Goal: Task Accomplishment & Management: Complete application form

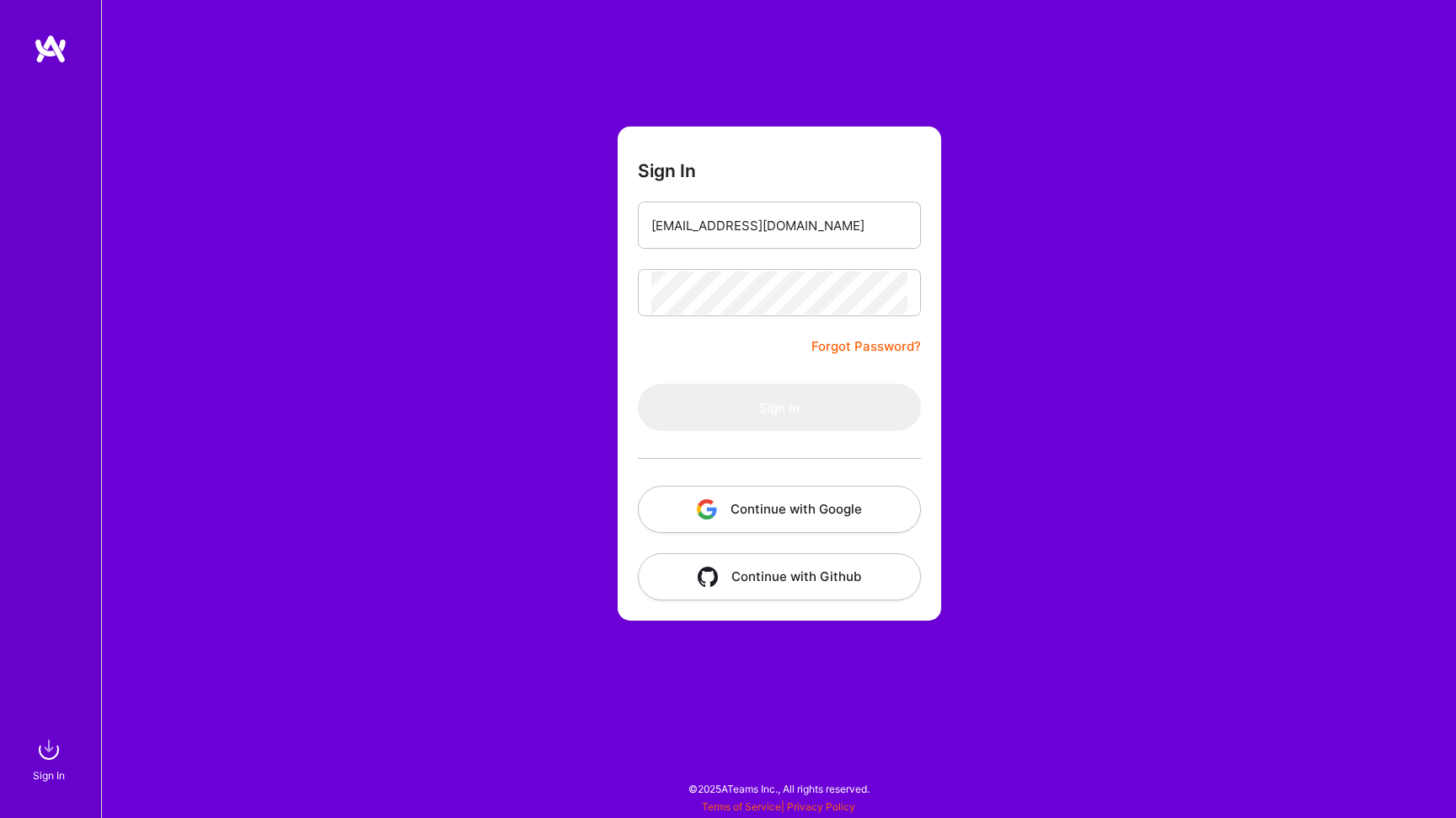
type input "[EMAIL_ADDRESS][DOMAIN_NAME]"
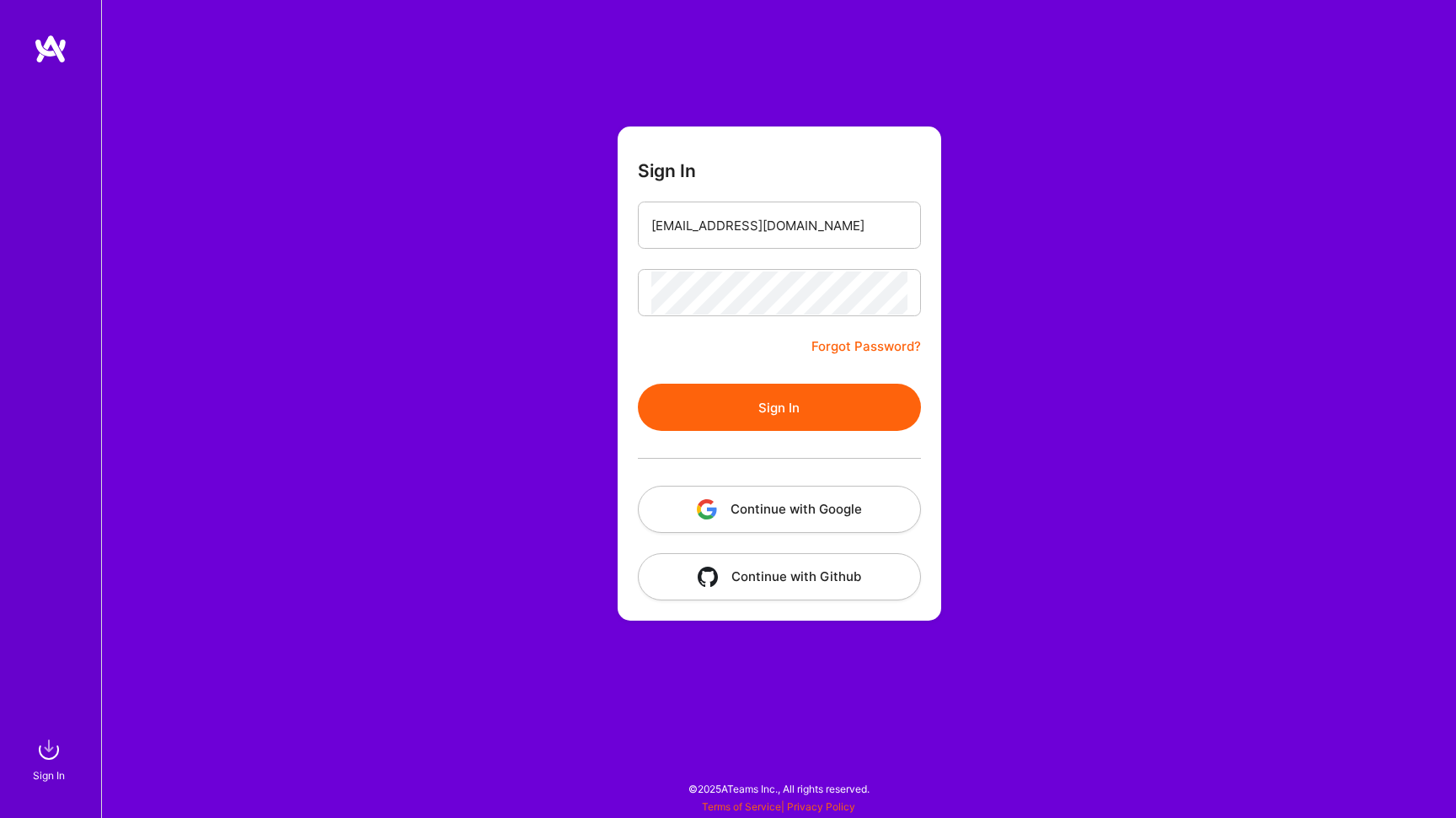
click at [796, 413] on button "Sign In" at bounding box center [779, 408] width 283 height 48
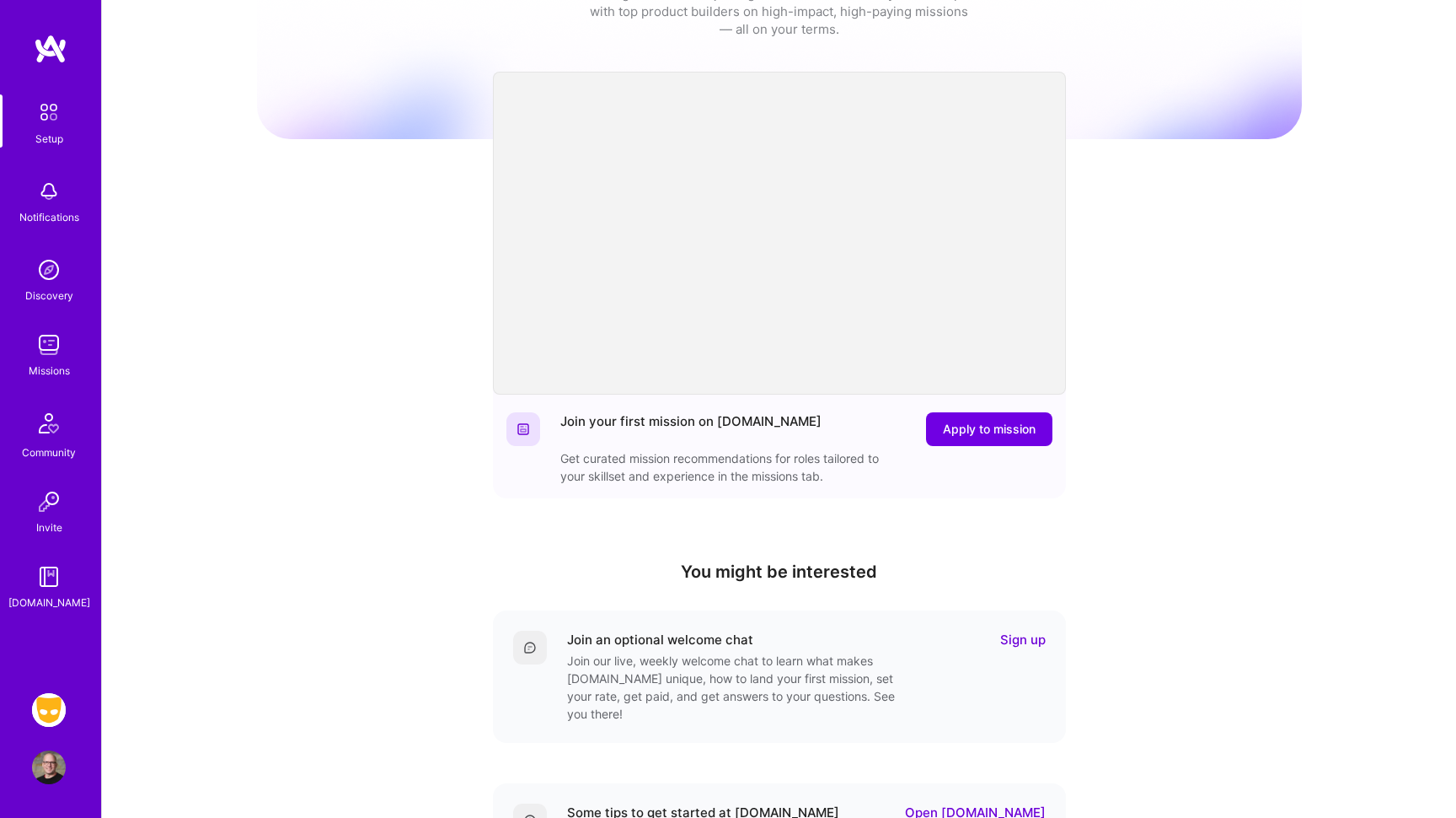
scroll to position [82, 0]
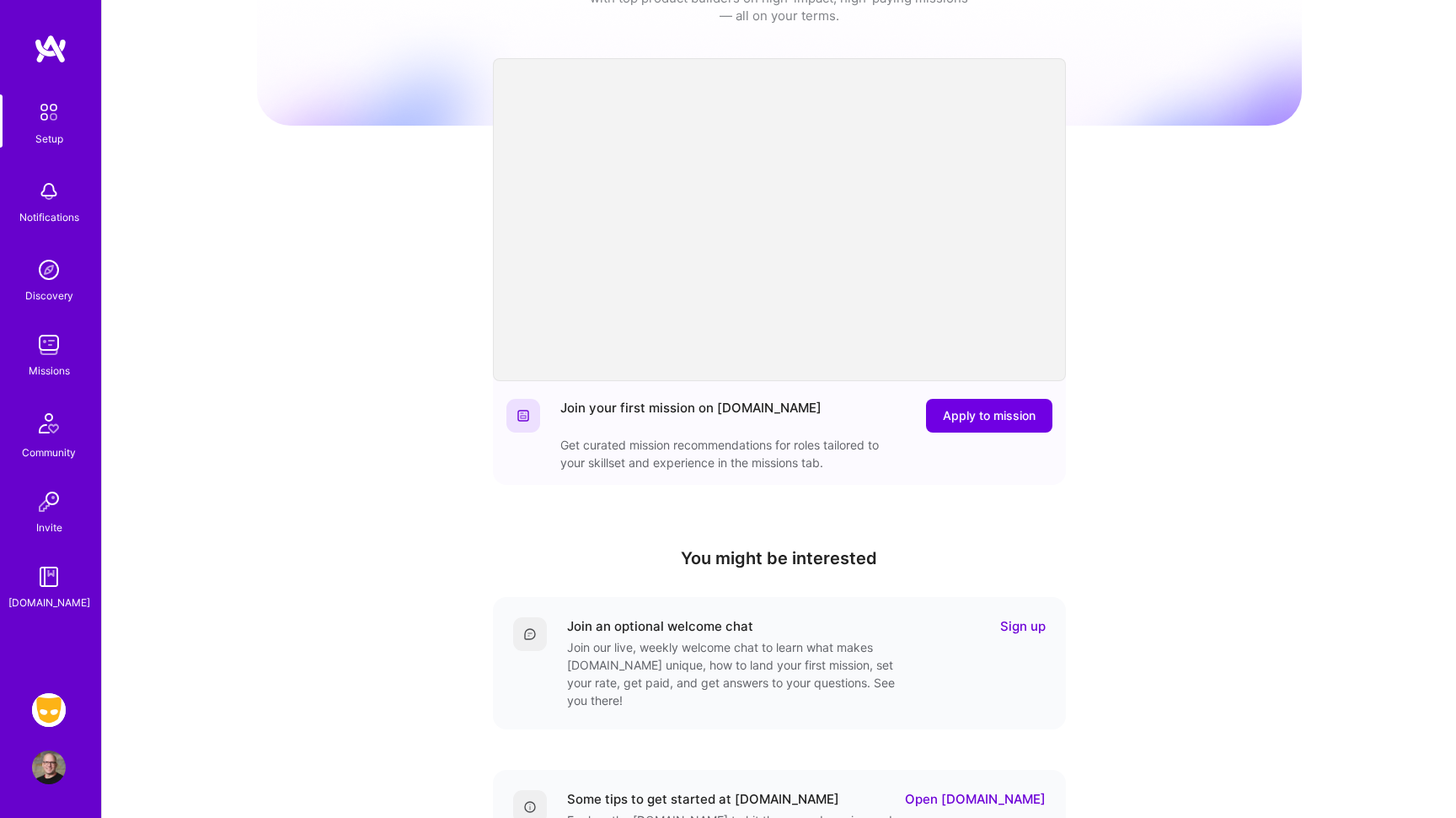
click at [44, 711] on img at bounding box center [49, 710] width 34 height 34
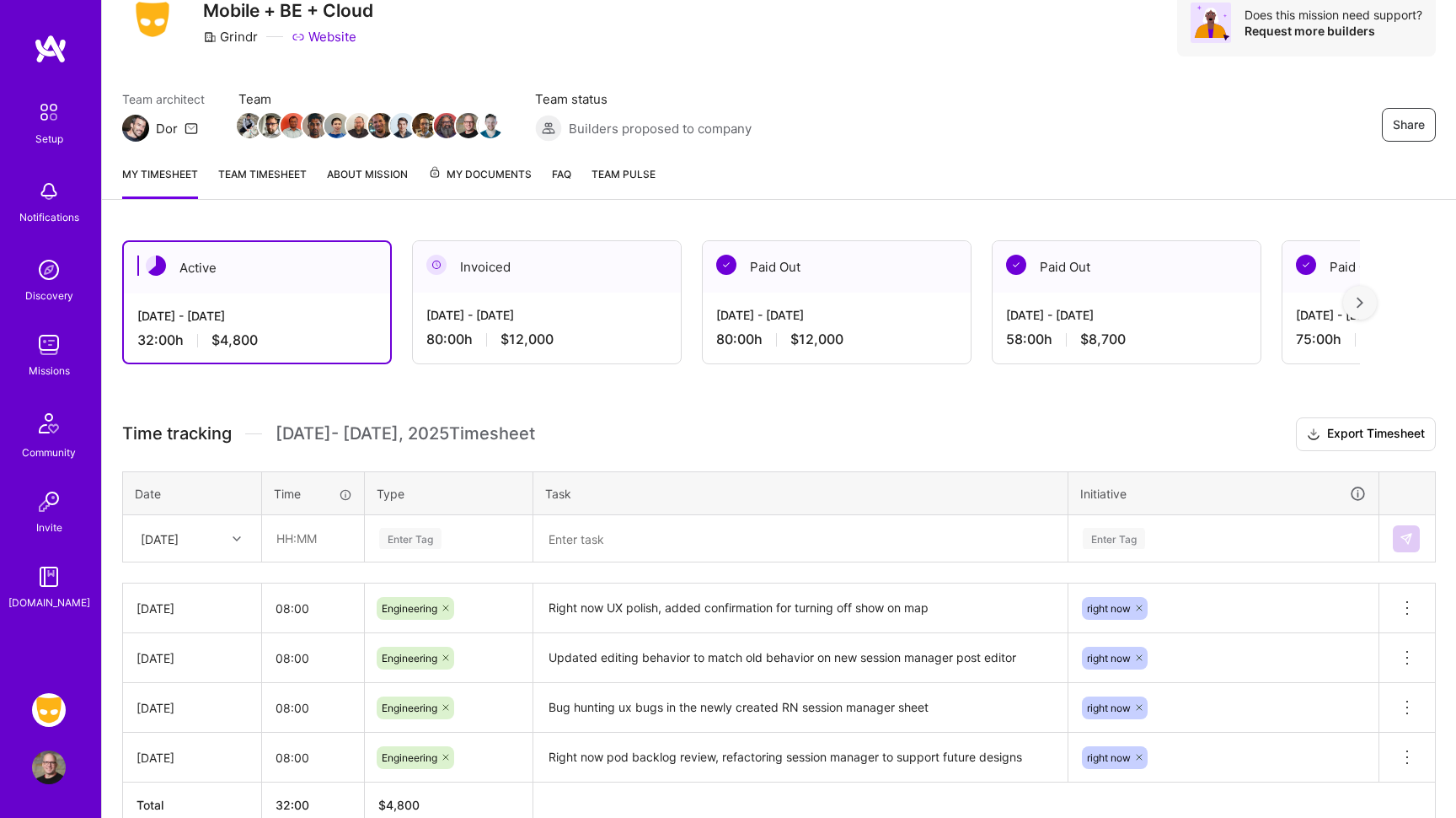
click at [242, 551] on div "[DATE]" at bounding box center [192, 538] width 137 height 45
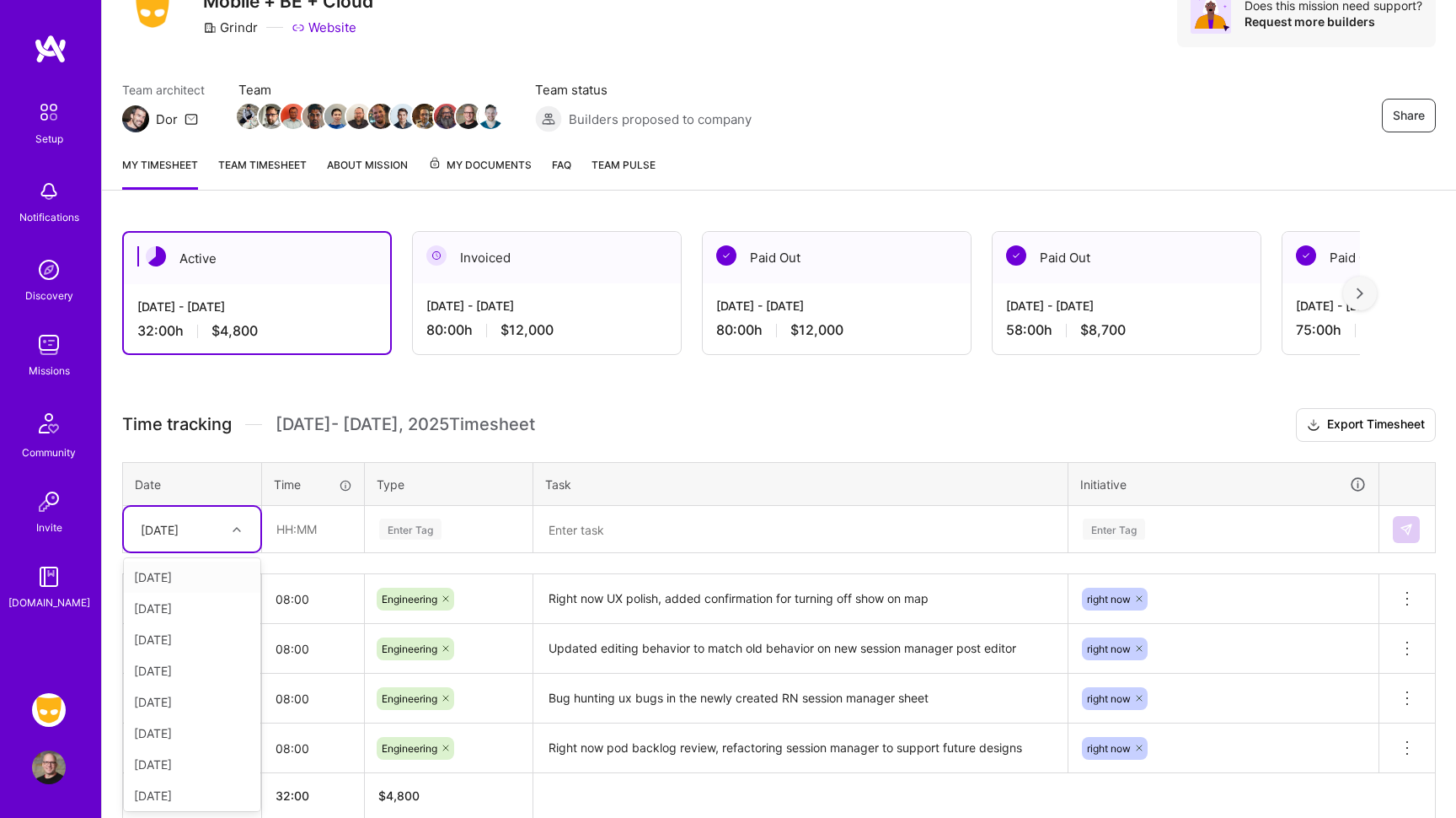
click at [209, 577] on div "[DATE]" at bounding box center [192, 577] width 137 height 31
click at [329, 540] on input "text" at bounding box center [313, 529] width 100 height 45
click at [218, 542] on div "[DATE]" at bounding box center [179, 528] width 93 height 28
click at [194, 720] on div "[DATE]" at bounding box center [192, 730] width 137 height 31
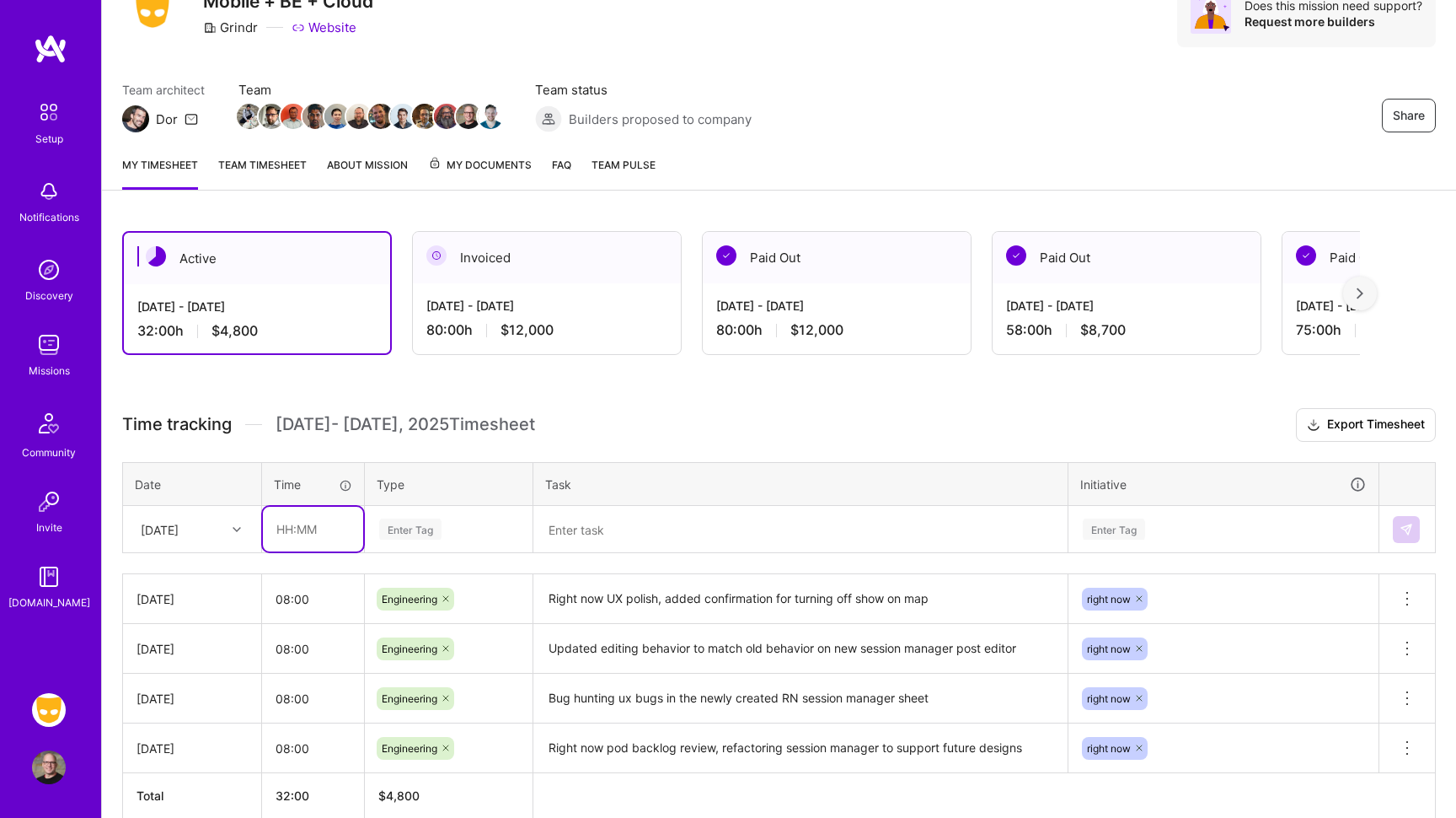
click at [310, 535] on input "text" at bounding box center [313, 529] width 100 height 45
type input "08:00"
type input "engine"
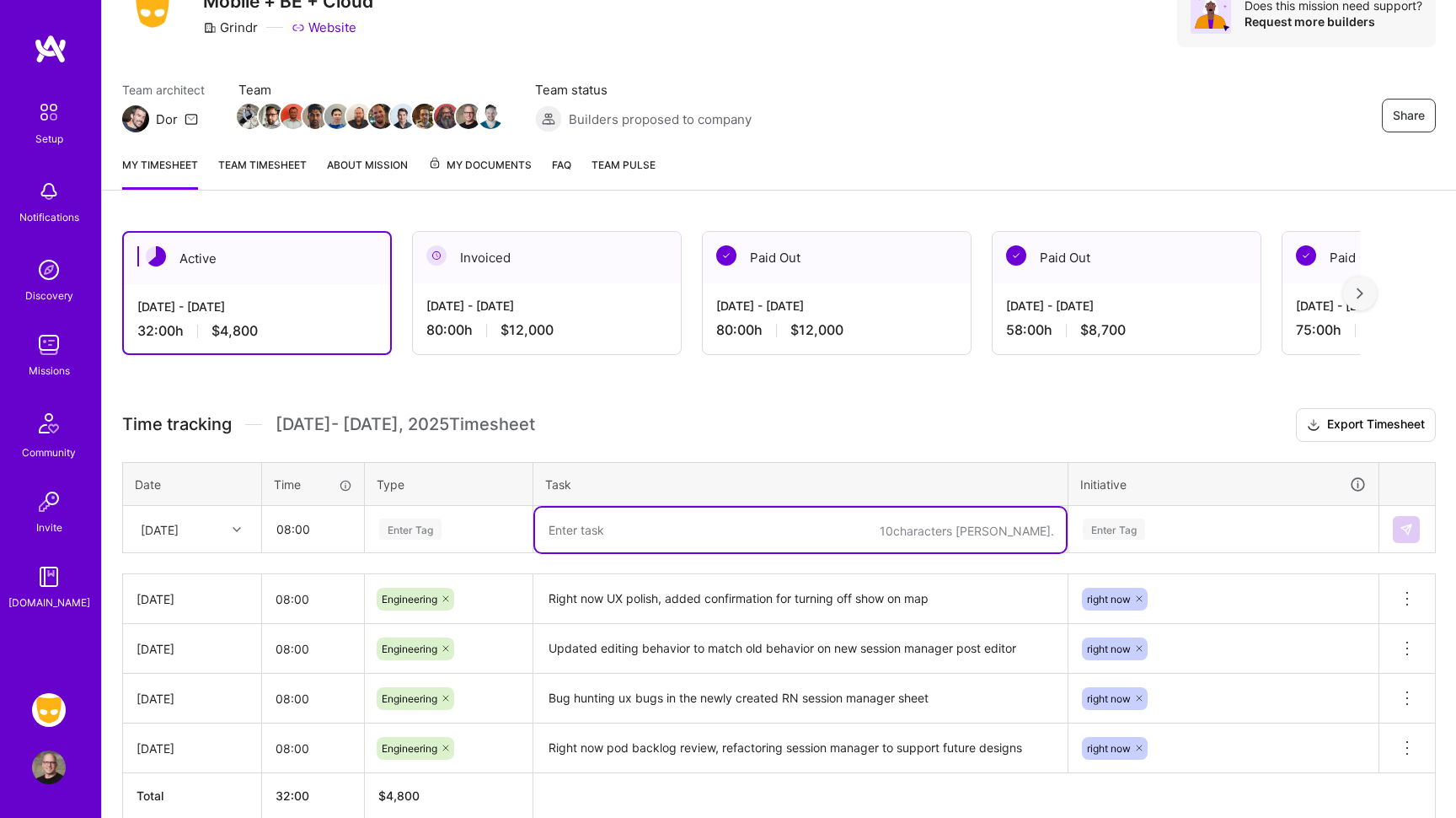
click at [382, 535] on div "Enter Tag" at bounding box center [410, 528] width 62 height 26
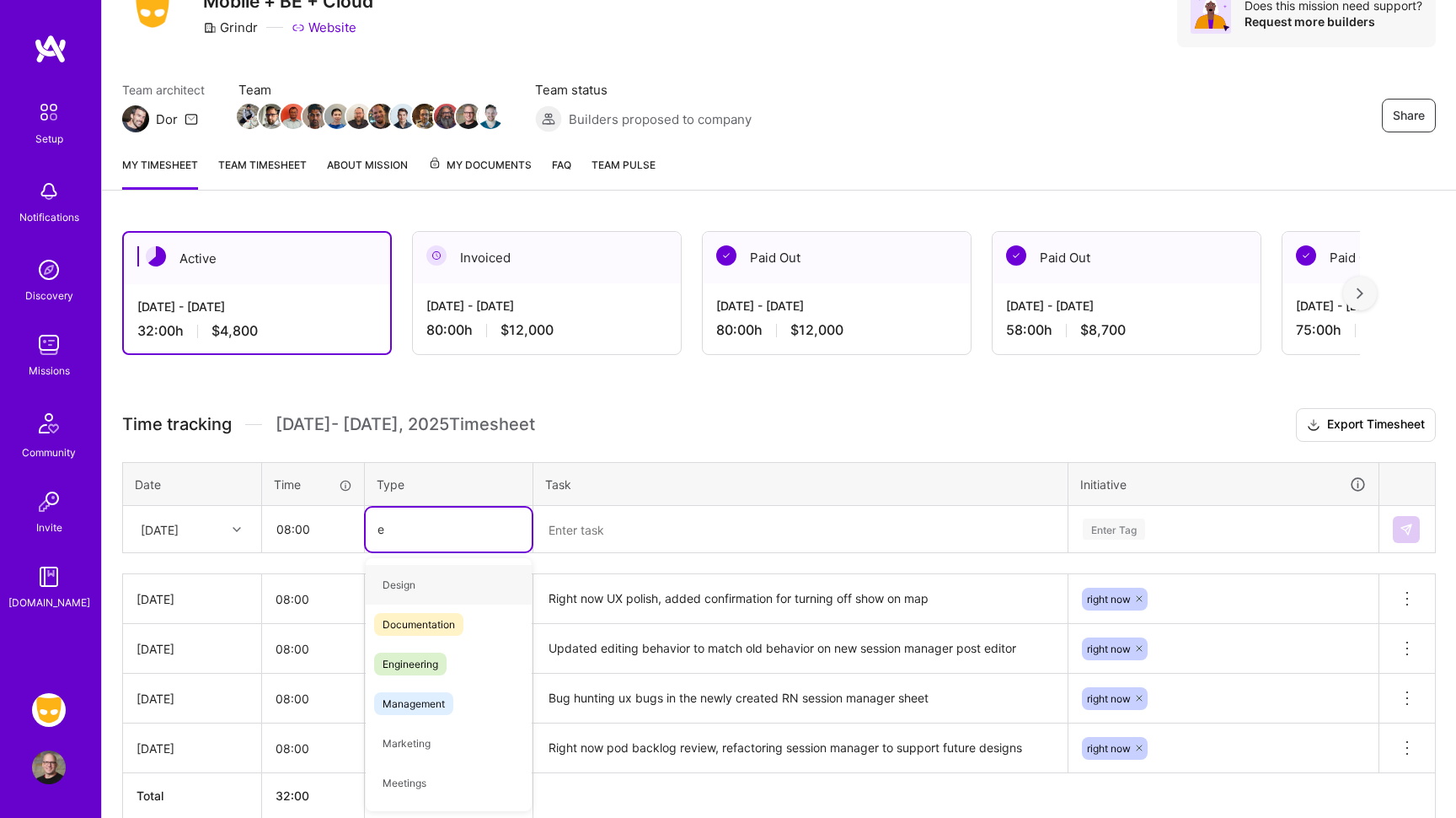
type input "en"
click at [422, 623] on span "Engineering" at bounding box center [410, 624] width 72 height 23
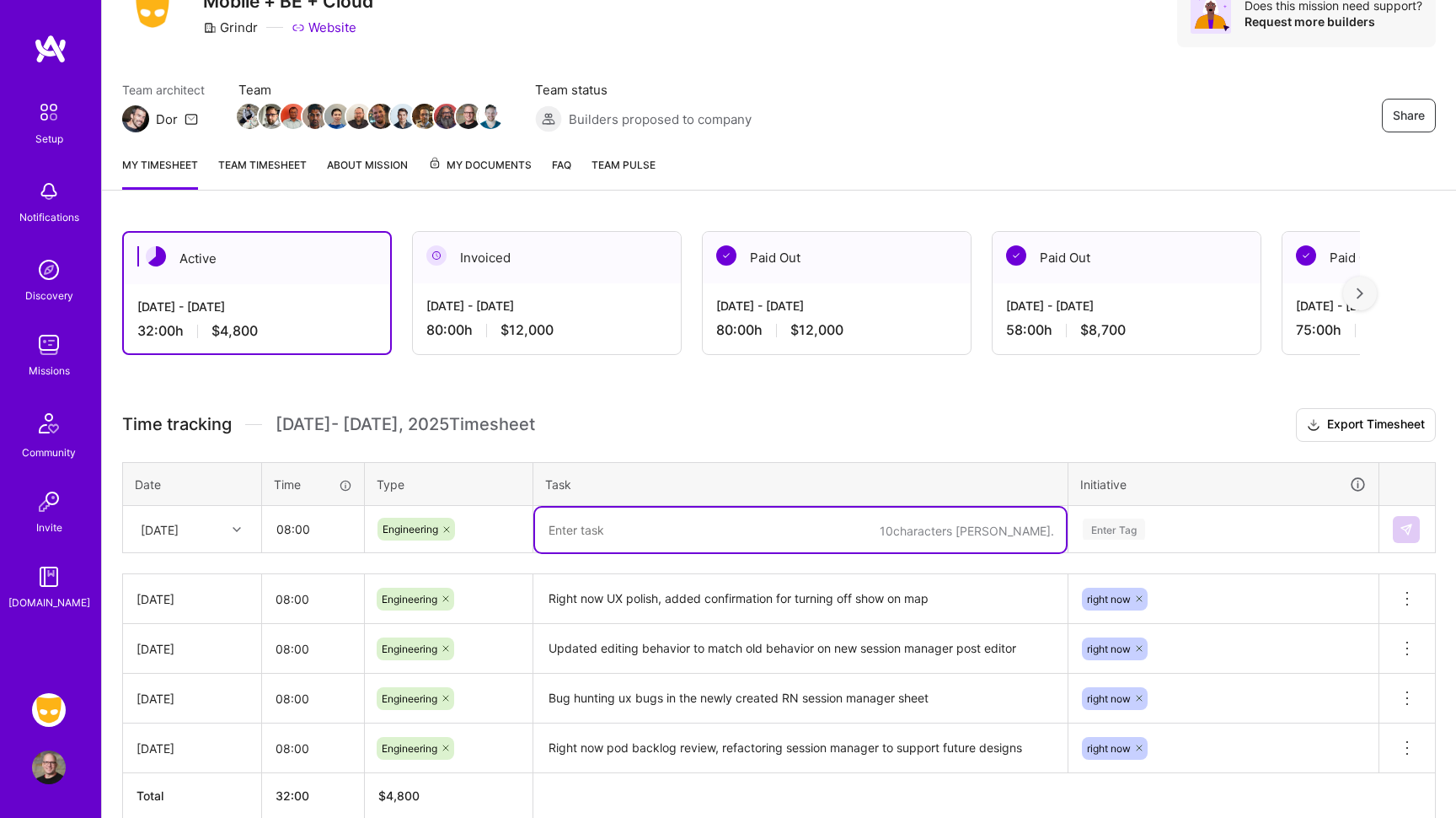
click at [628, 539] on textarea at bounding box center [800, 530] width 531 height 45
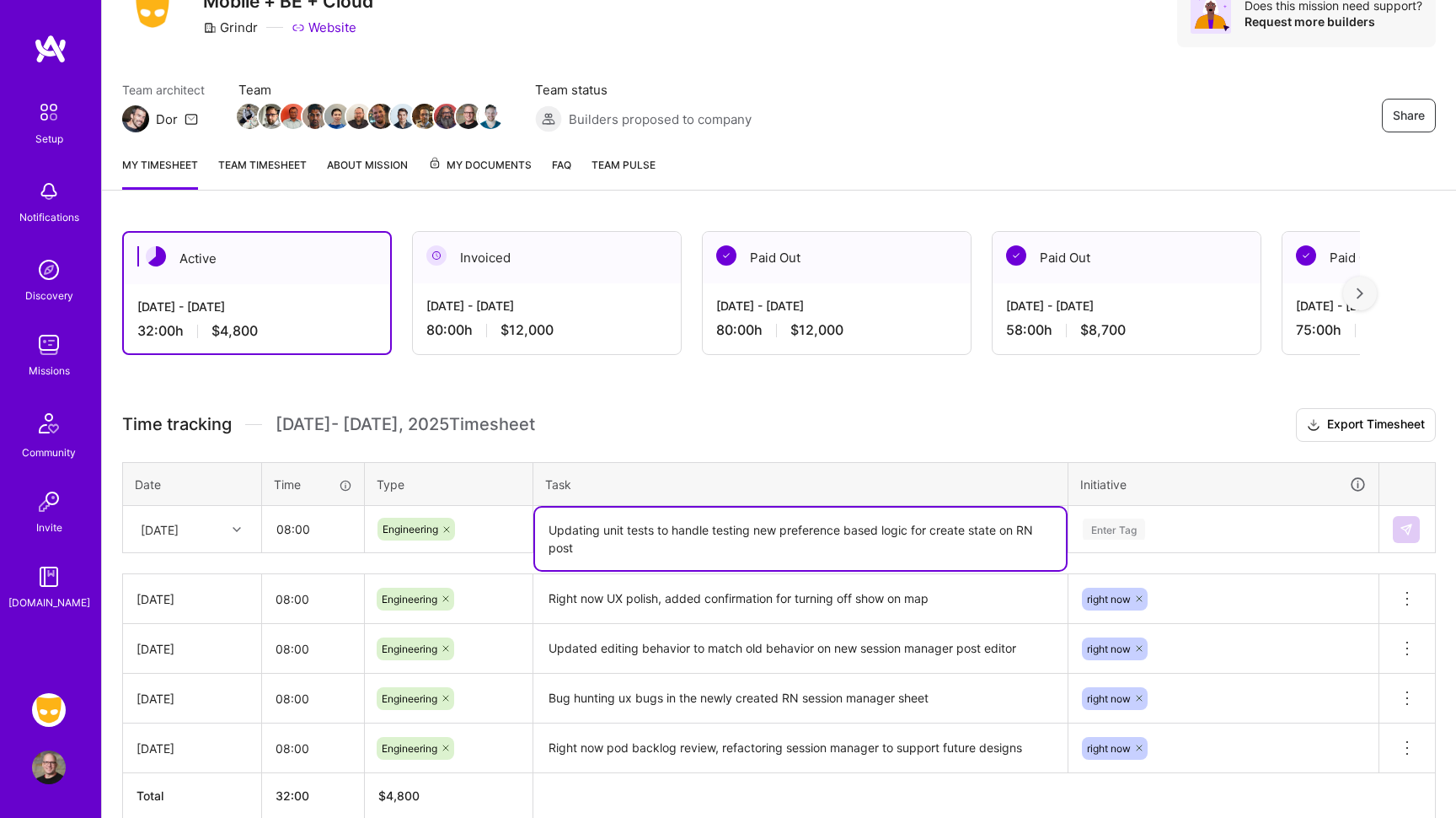
type textarea "Updating unit tests to handle testing new preference based logic for create sta…"
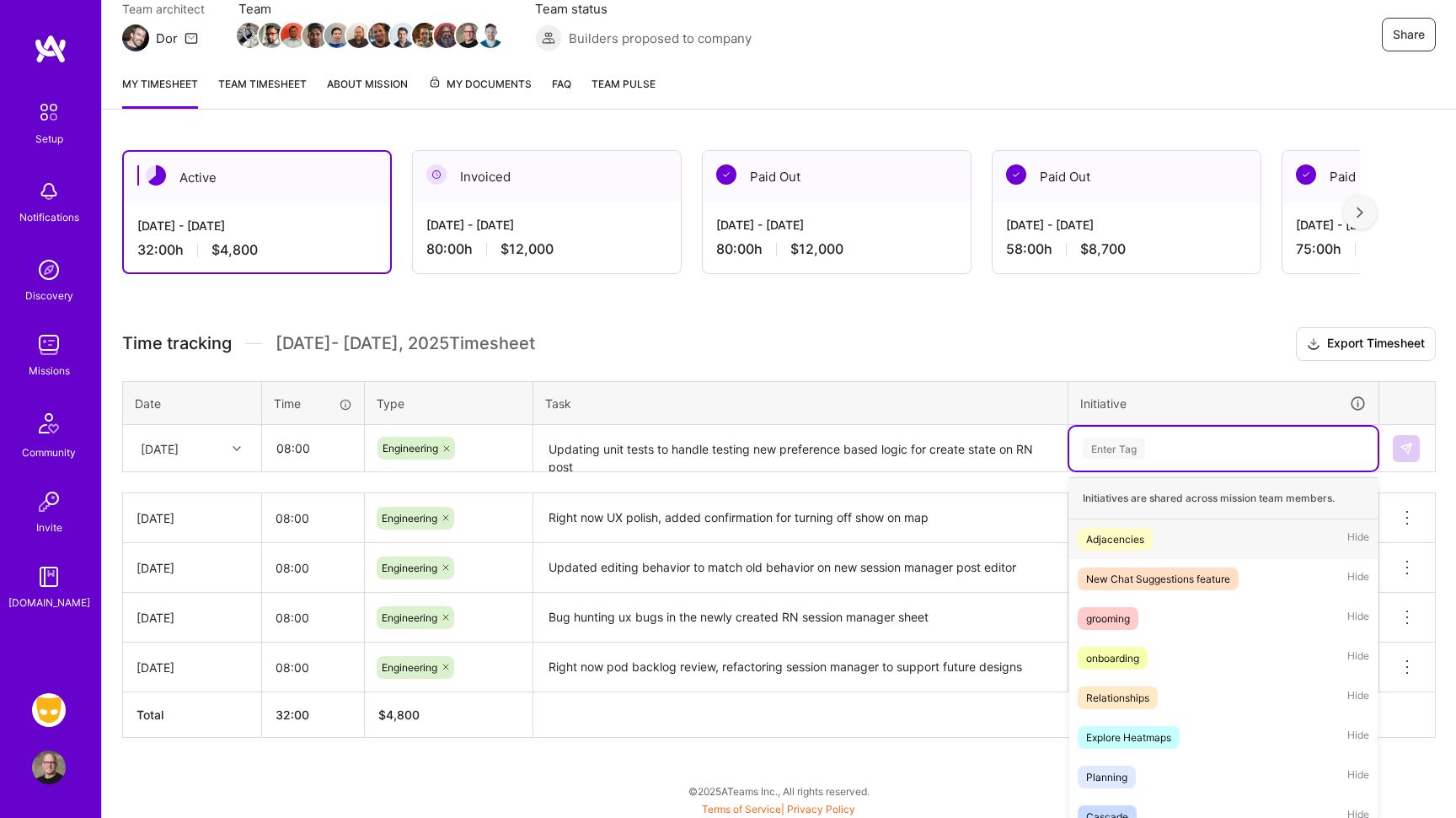
scroll to position [166, 0]
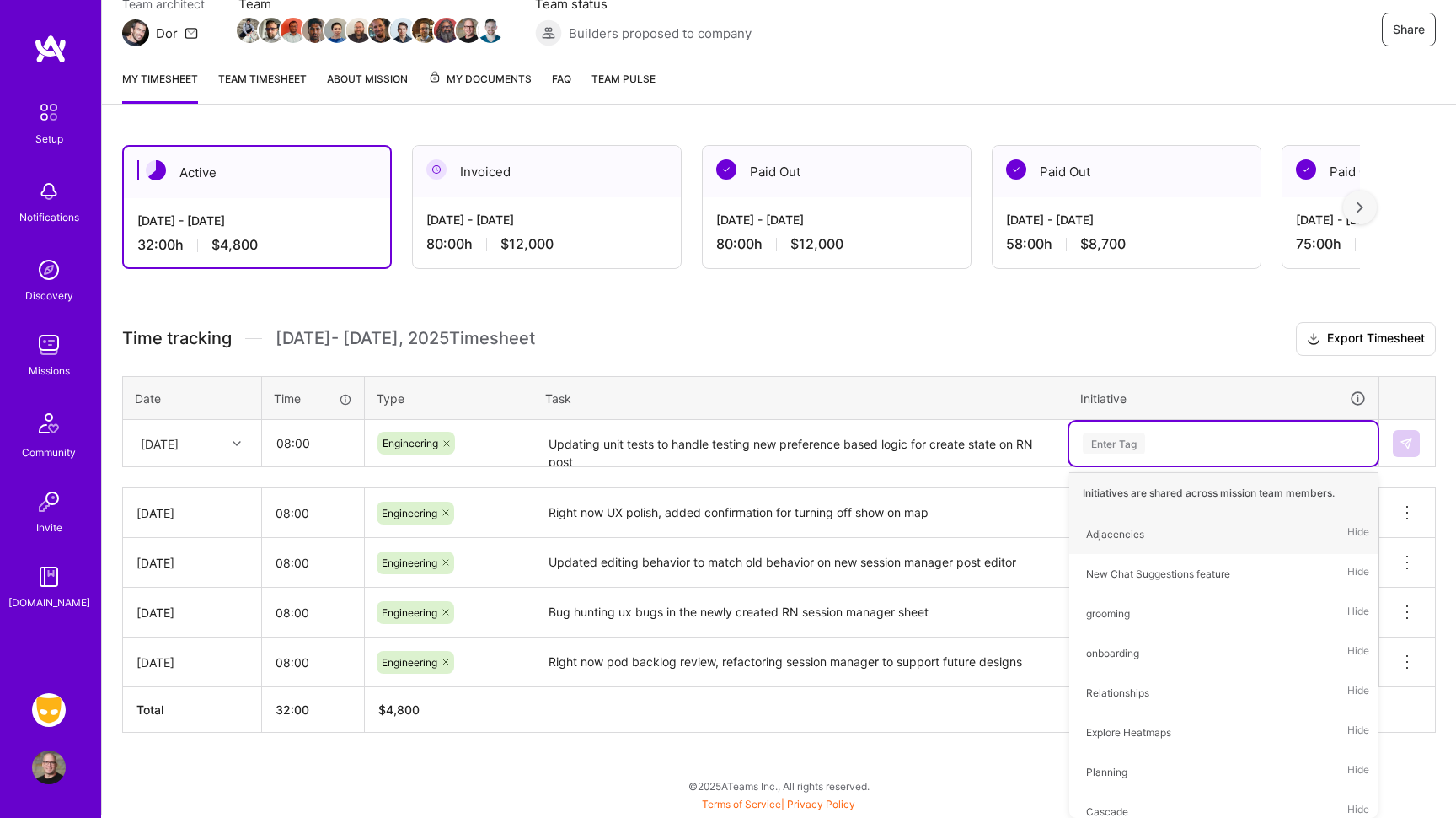
type input "e"
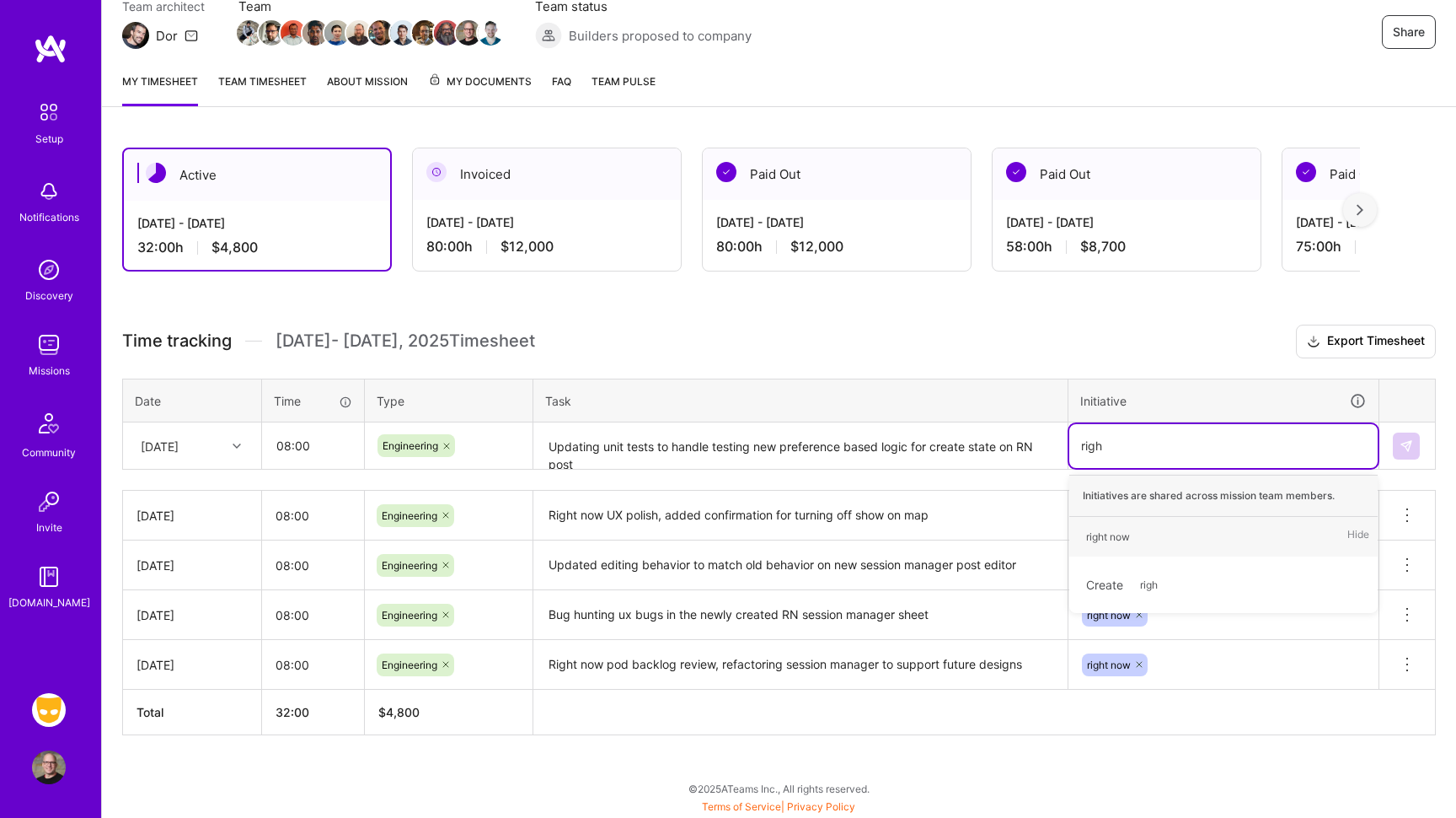
type input "right"
click at [1112, 532] on div "right now" at bounding box center [1108, 536] width 44 height 18
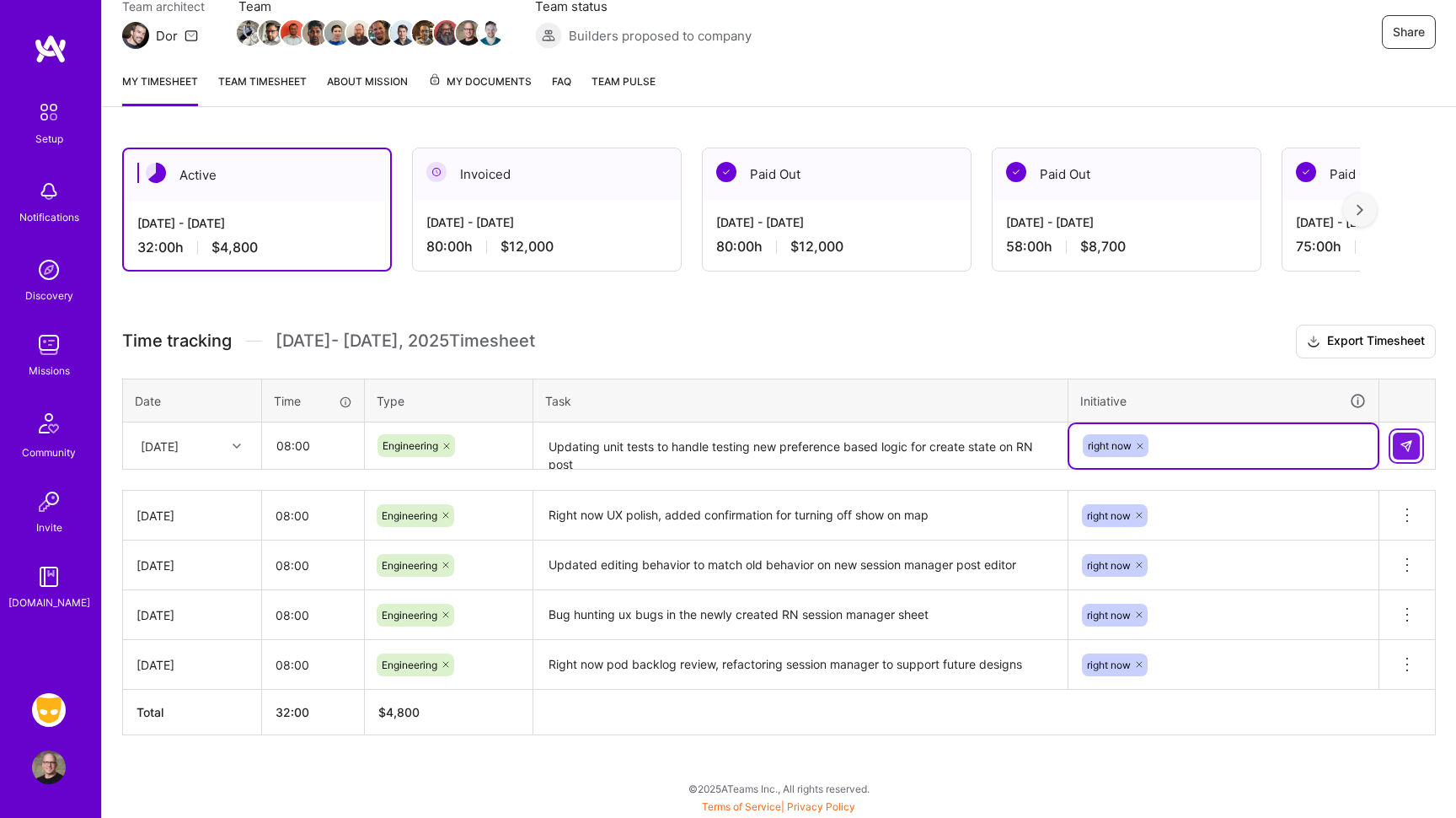
click at [1405, 445] on img at bounding box center [1407, 446] width 14 height 14
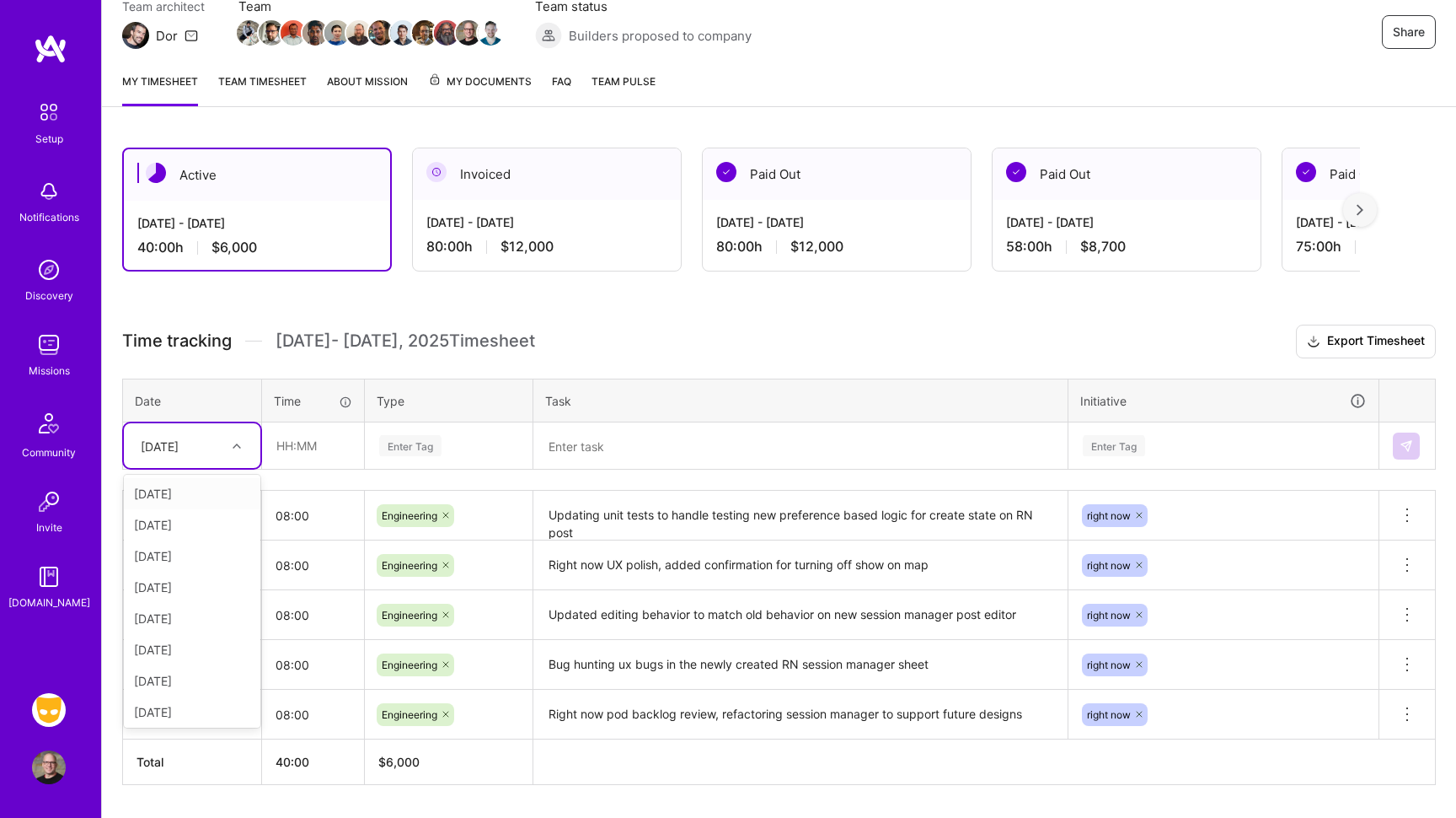
click at [232, 443] on div at bounding box center [239, 446] width 26 height 22
click at [193, 530] on div "[DATE]" at bounding box center [192, 525] width 137 height 31
click at [224, 445] on div "[DATE]" at bounding box center [179, 445] width 93 height 28
click at [188, 674] on div "[DATE]" at bounding box center [192, 677] width 137 height 31
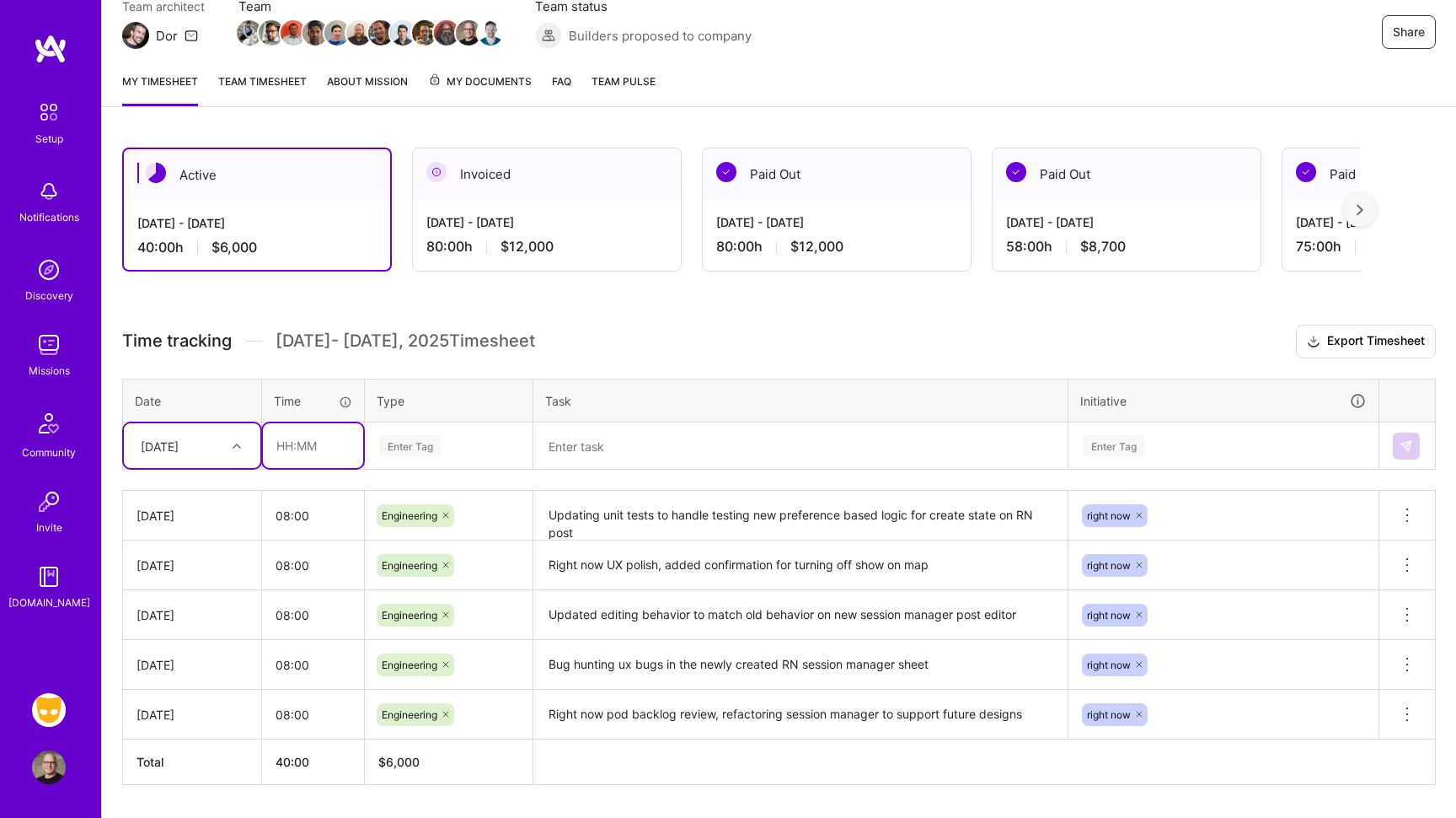
click at [321, 451] on input "text" at bounding box center [313, 445] width 100 height 45
type input "08:00"
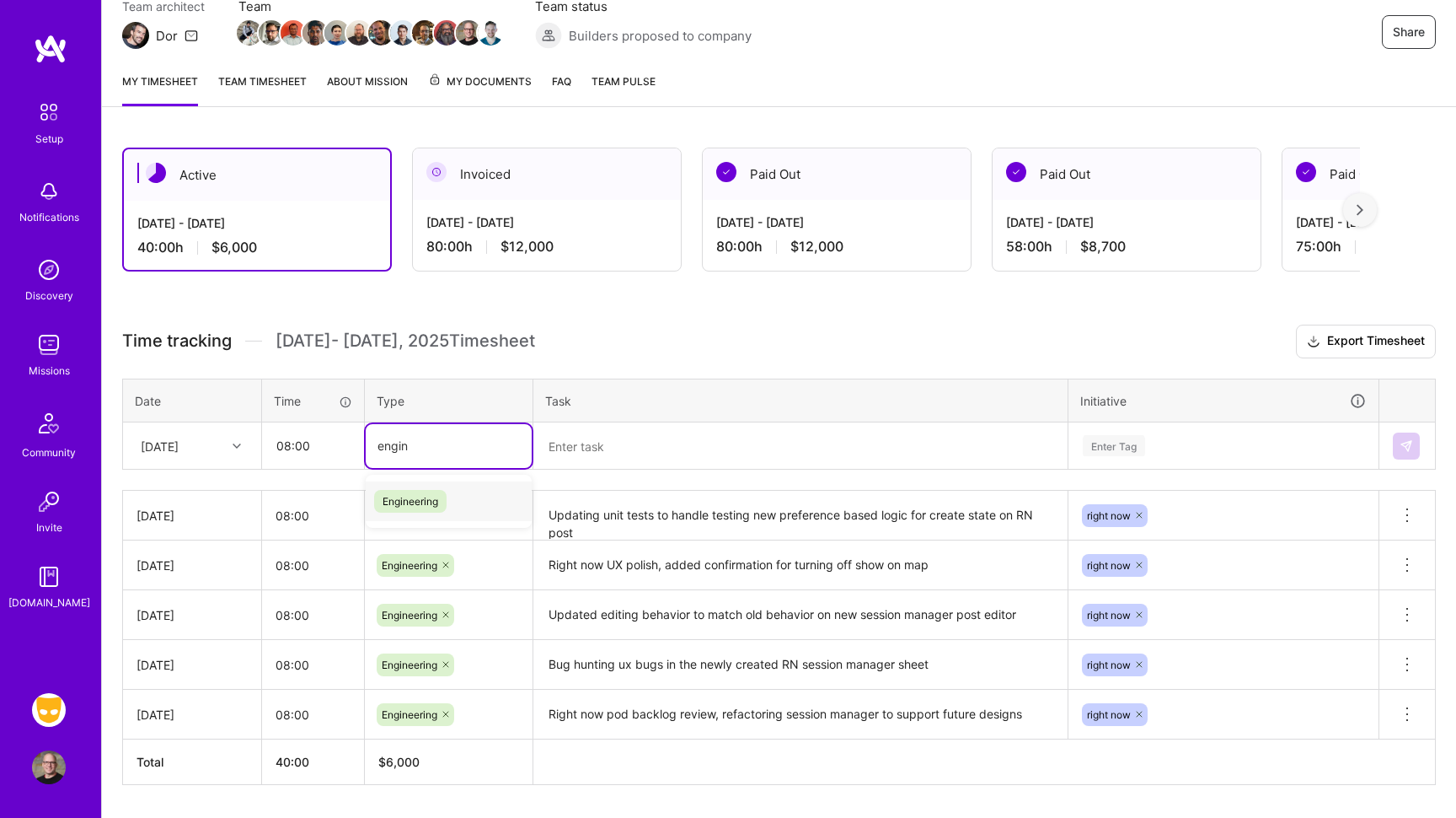
type input "engine"
click at [409, 504] on span "Engineering" at bounding box center [410, 501] width 72 height 23
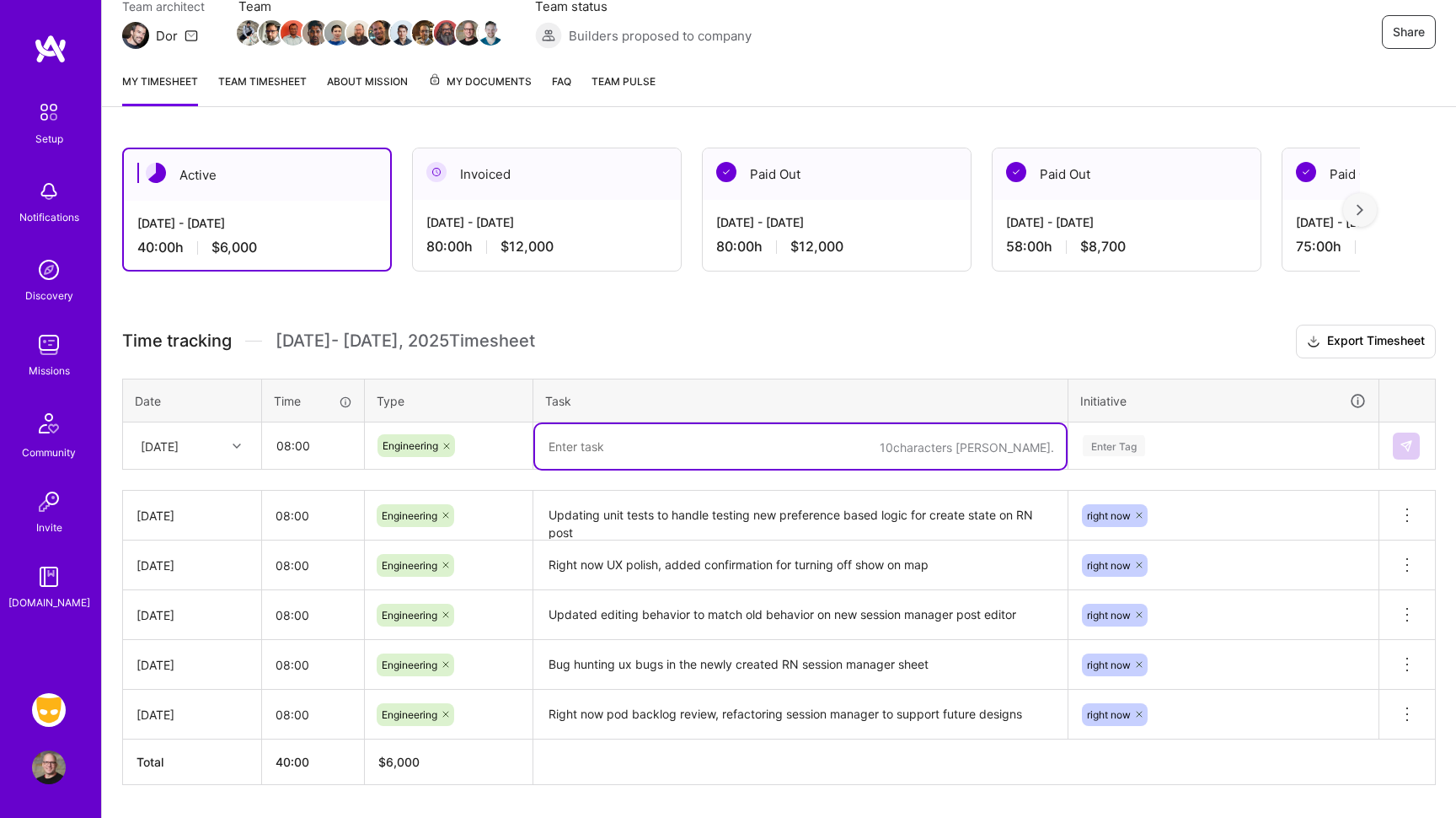
click at [566, 468] on textarea at bounding box center [800, 446] width 531 height 45
click at [585, 446] on textarea "Fixing git corruption and diagnosing" at bounding box center [800, 446] width 531 height 45
click at [808, 448] on textarea "Fixing local git corruption and diagnosing" at bounding box center [800, 446] width 531 height 45
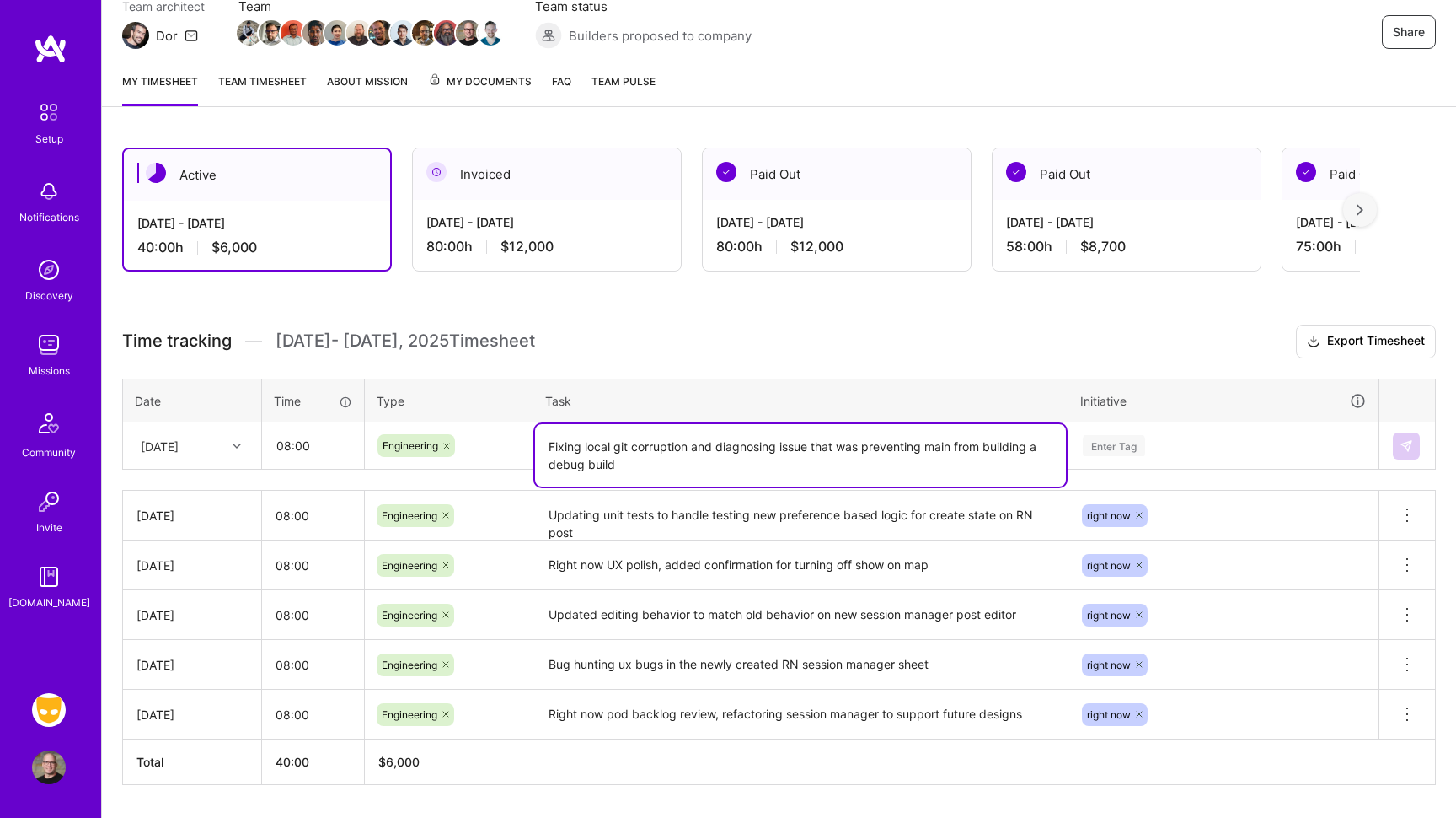
type textarea "Fixing local git corruption and diagnosing issue that was preventing main from …"
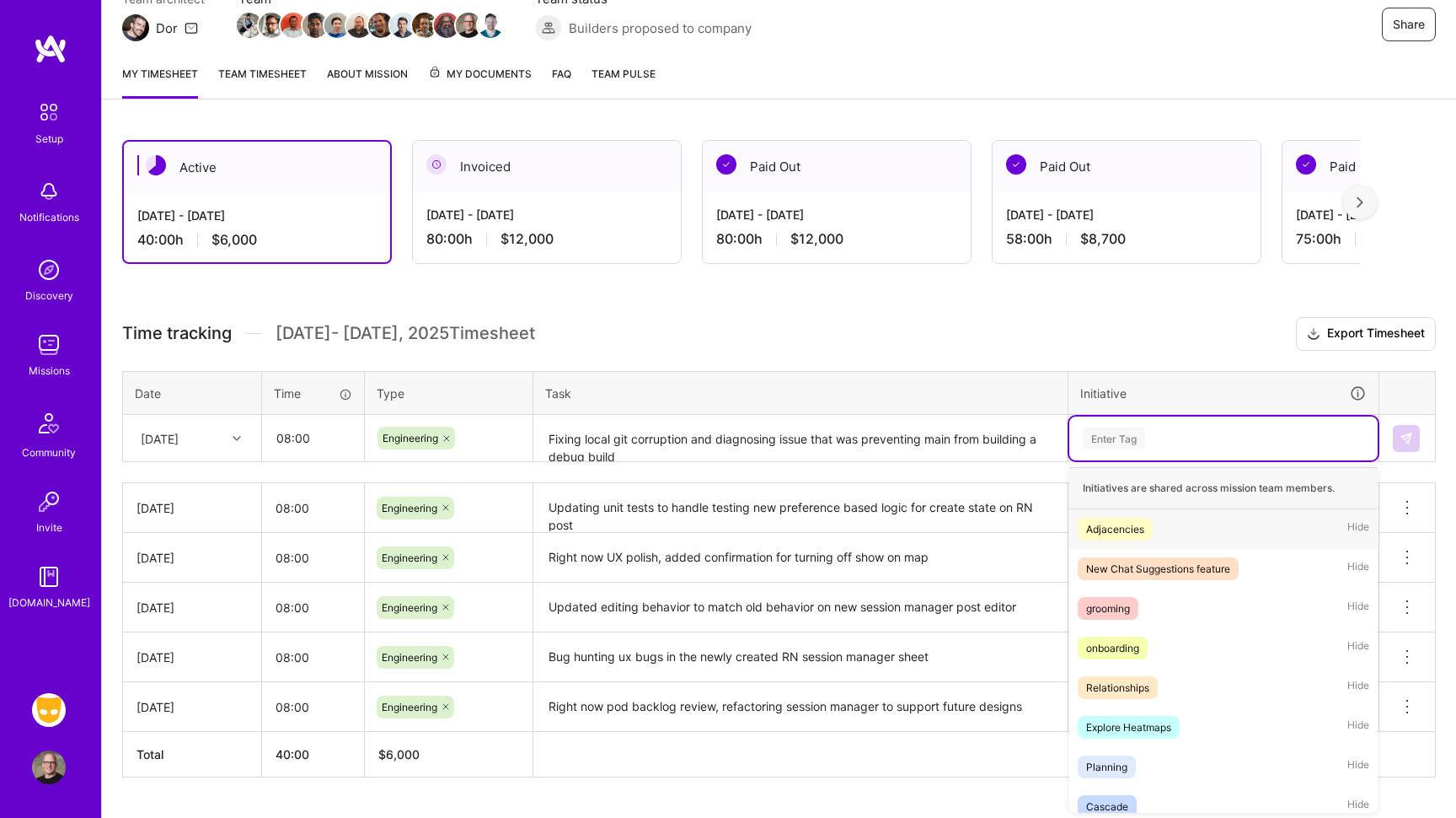
scroll to position [171, 0]
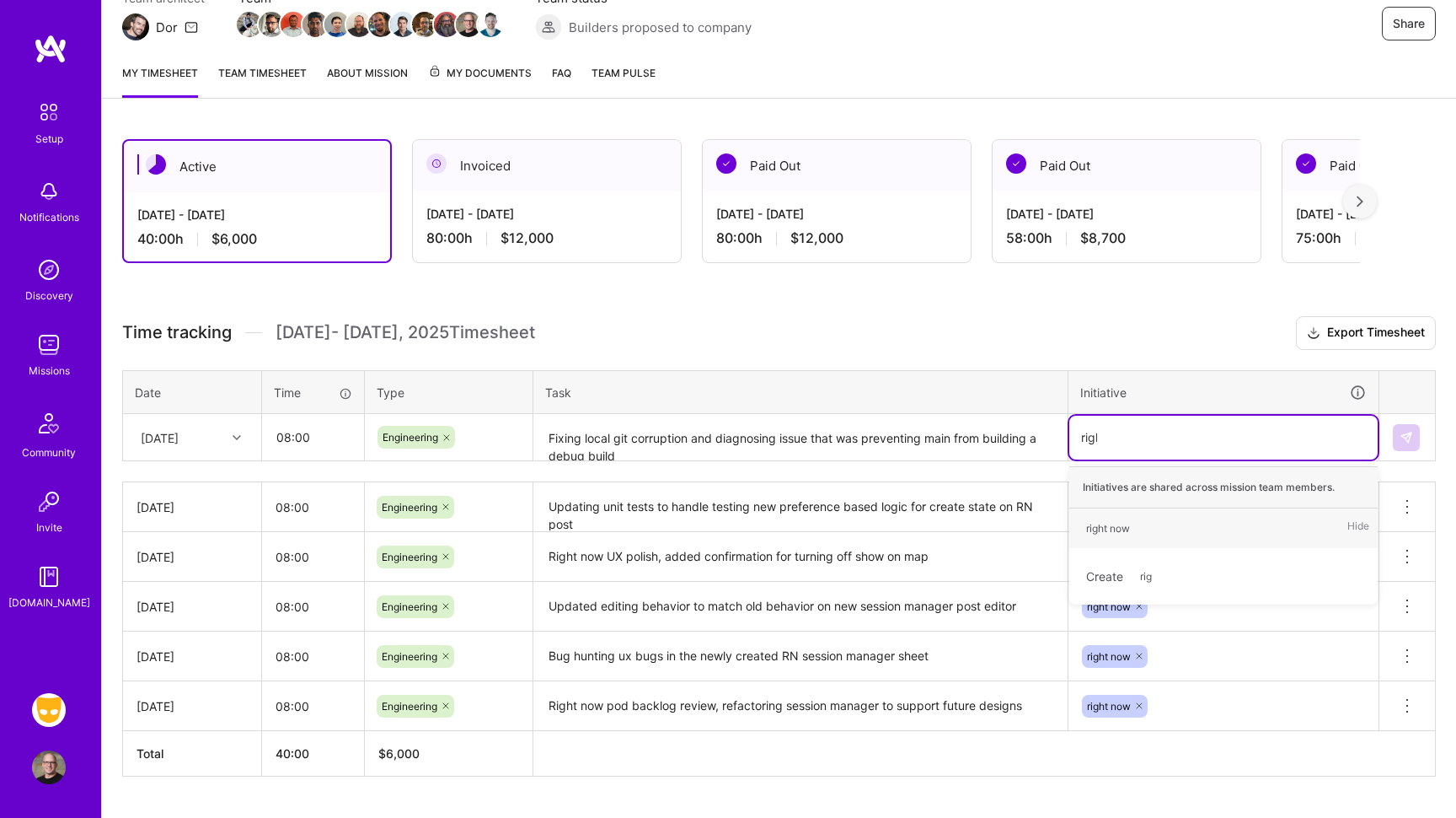
type input "right"
click at [1150, 523] on div "right now Hide" at bounding box center [1223, 528] width 308 height 40
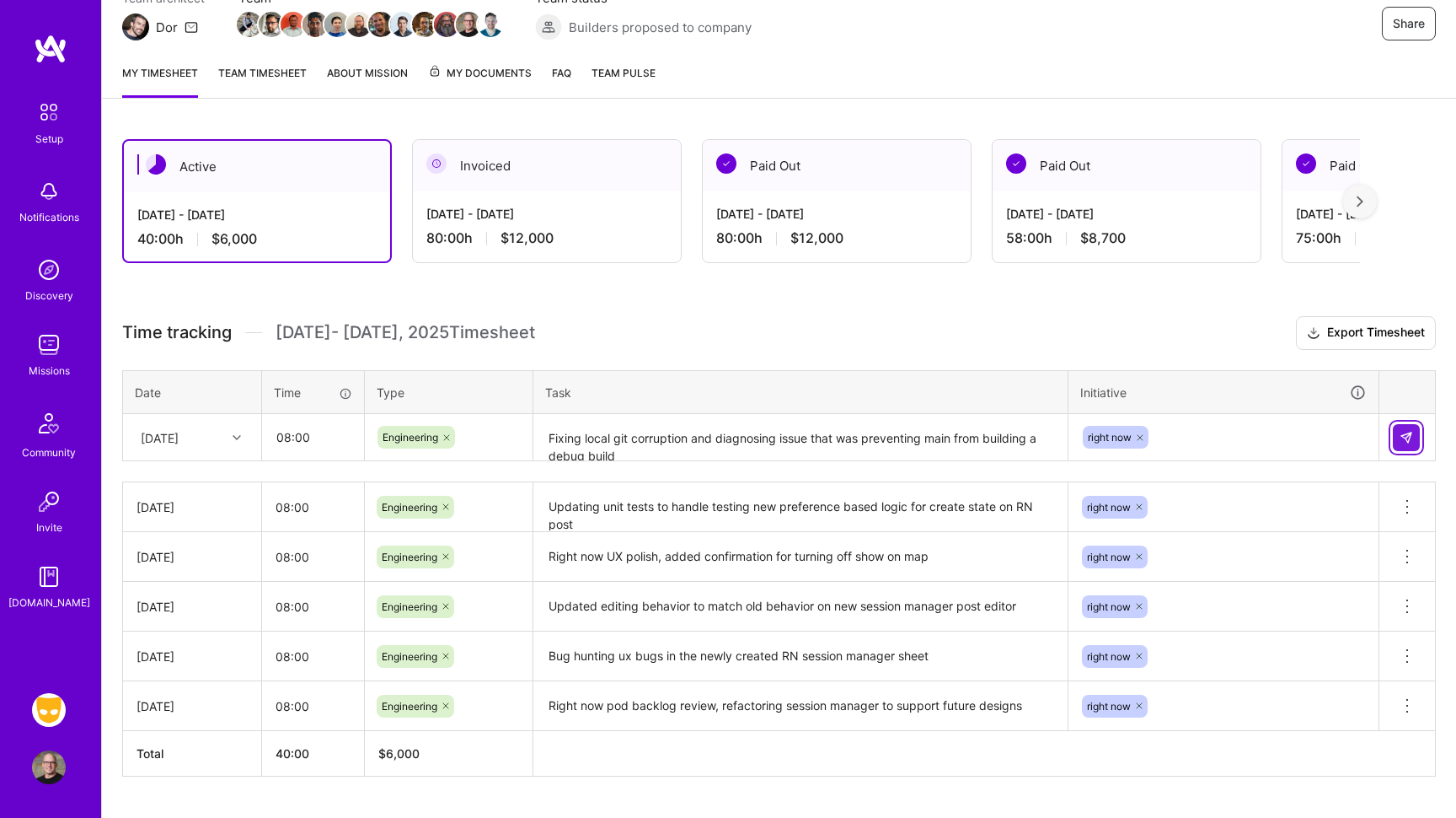
click at [1404, 439] on img at bounding box center [1407, 437] width 14 height 14
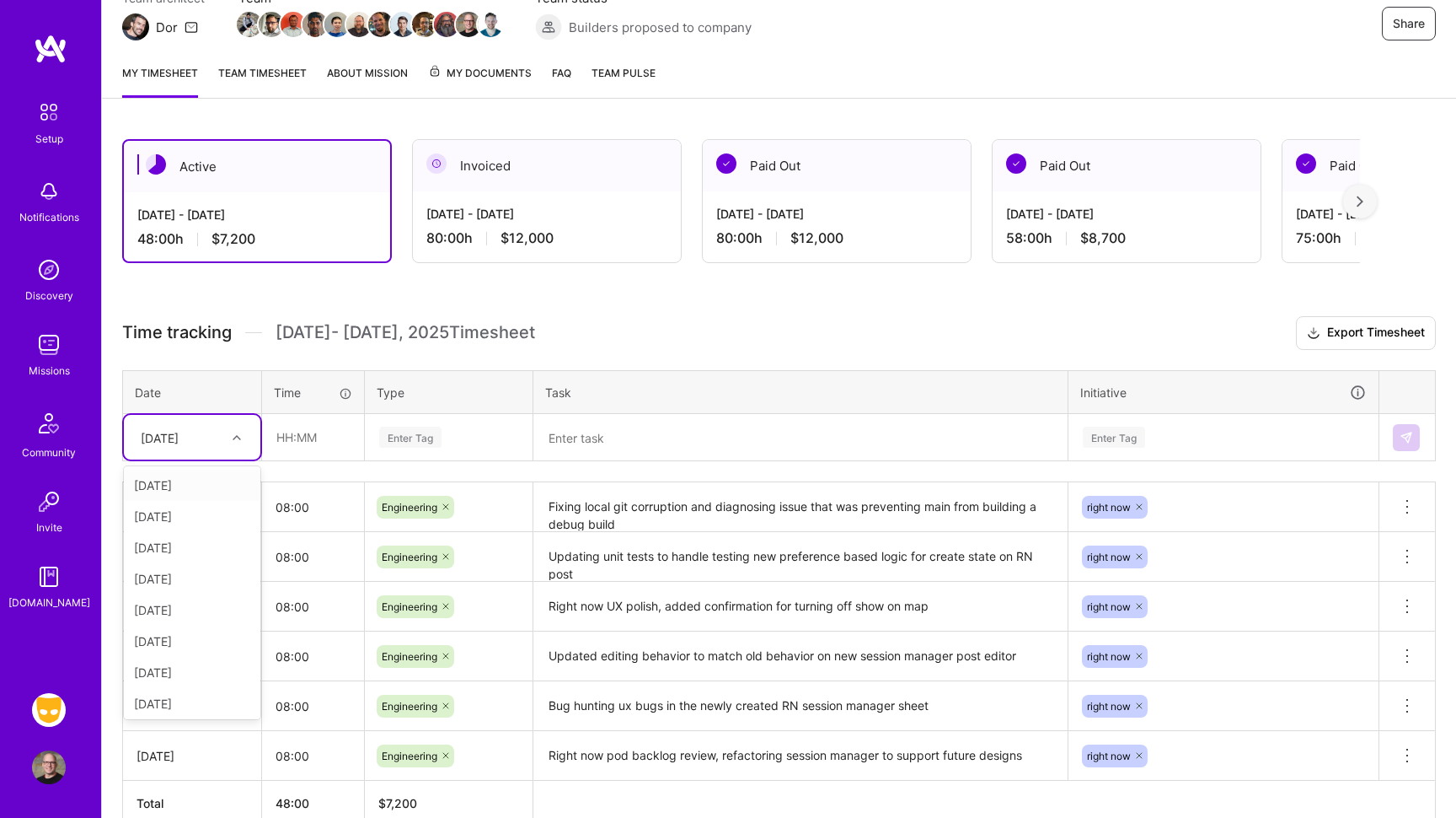
click at [235, 435] on icon at bounding box center [237, 437] width 8 height 8
click at [328, 471] on div "Time tracking [DATE] - [DATE] Timesheet Export Timesheet Date Time Type Task In…" at bounding box center [779, 571] width 1313 height 510
click at [238, 439] on icon at bounding box center [237, 437] width 8 height 8
click at [189, 714] on div "[DATE]" at bounding box center [192, 700] width 137 height 31
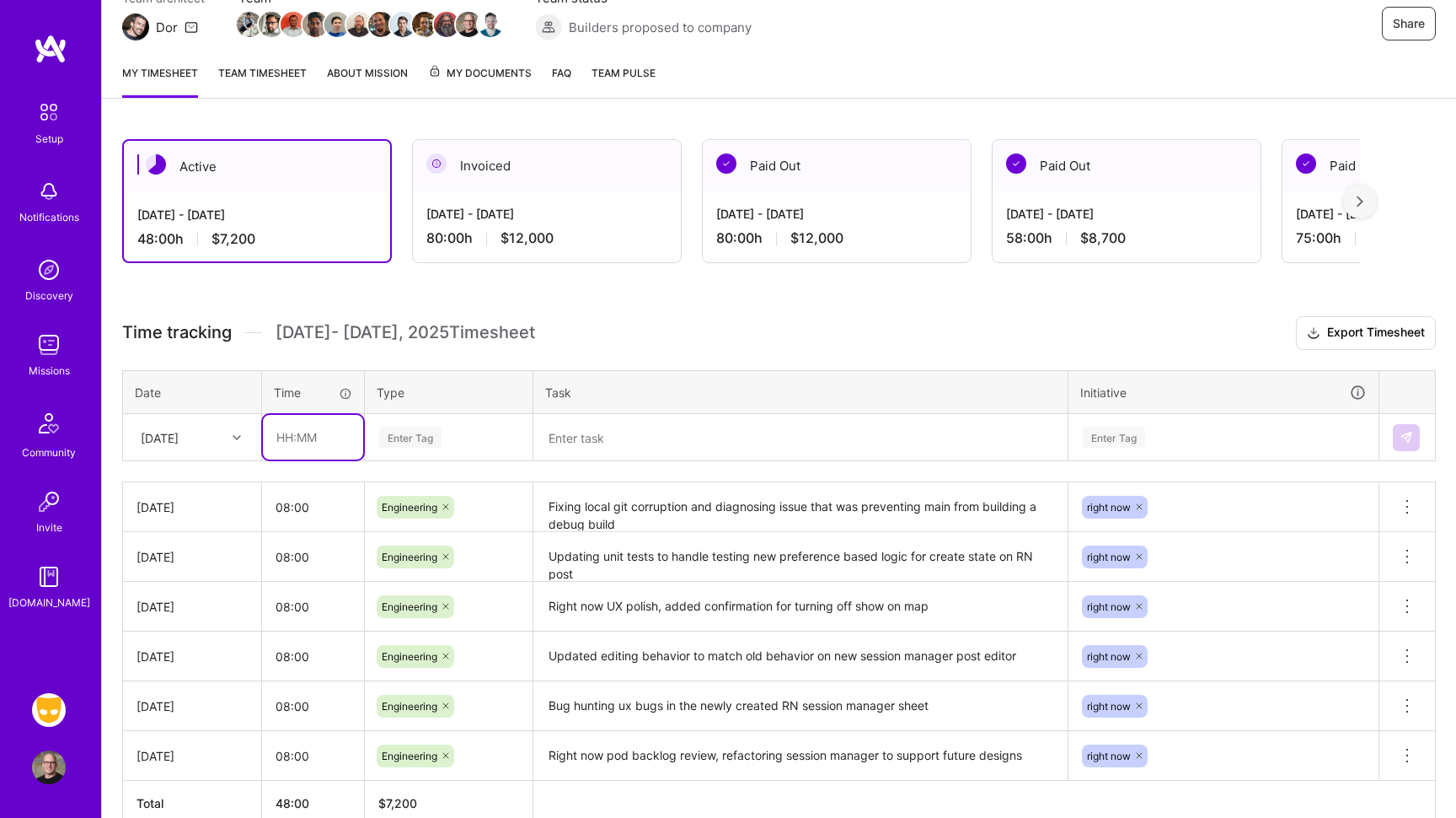
click at [324, 445] on input "text" at bounding box center [313, 437] width 100 height 45
type input "08:00"
type input "engine"
click at [411, 497] on span "Engineering" at bounding box center [410, 493] width 72 height 23
click at [579, 446] on textarea at bounding box center [800, 437] width 531 height 45
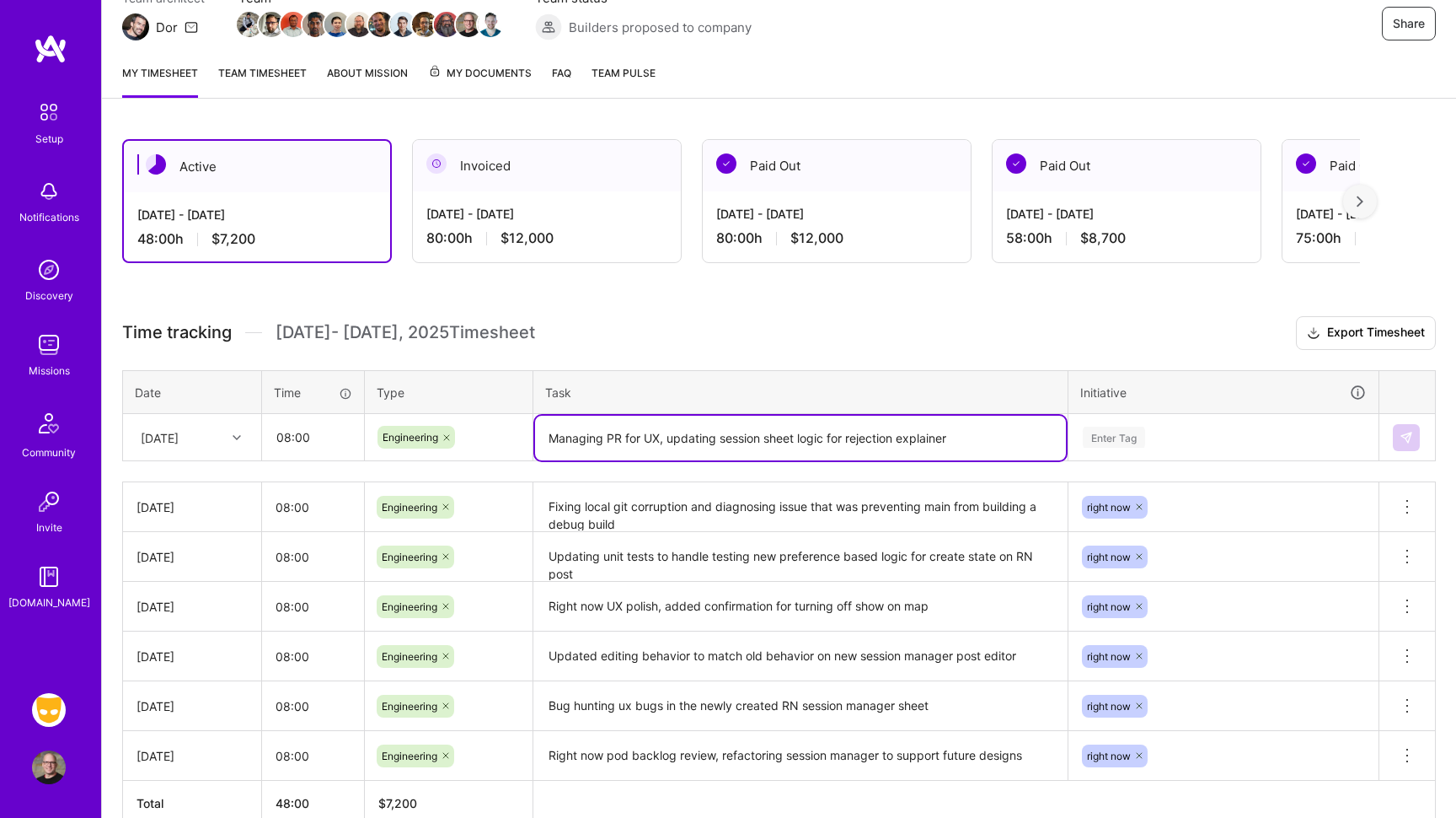
type textarea "Managing PR for UX, updating session sheet logic for rejection explainer"
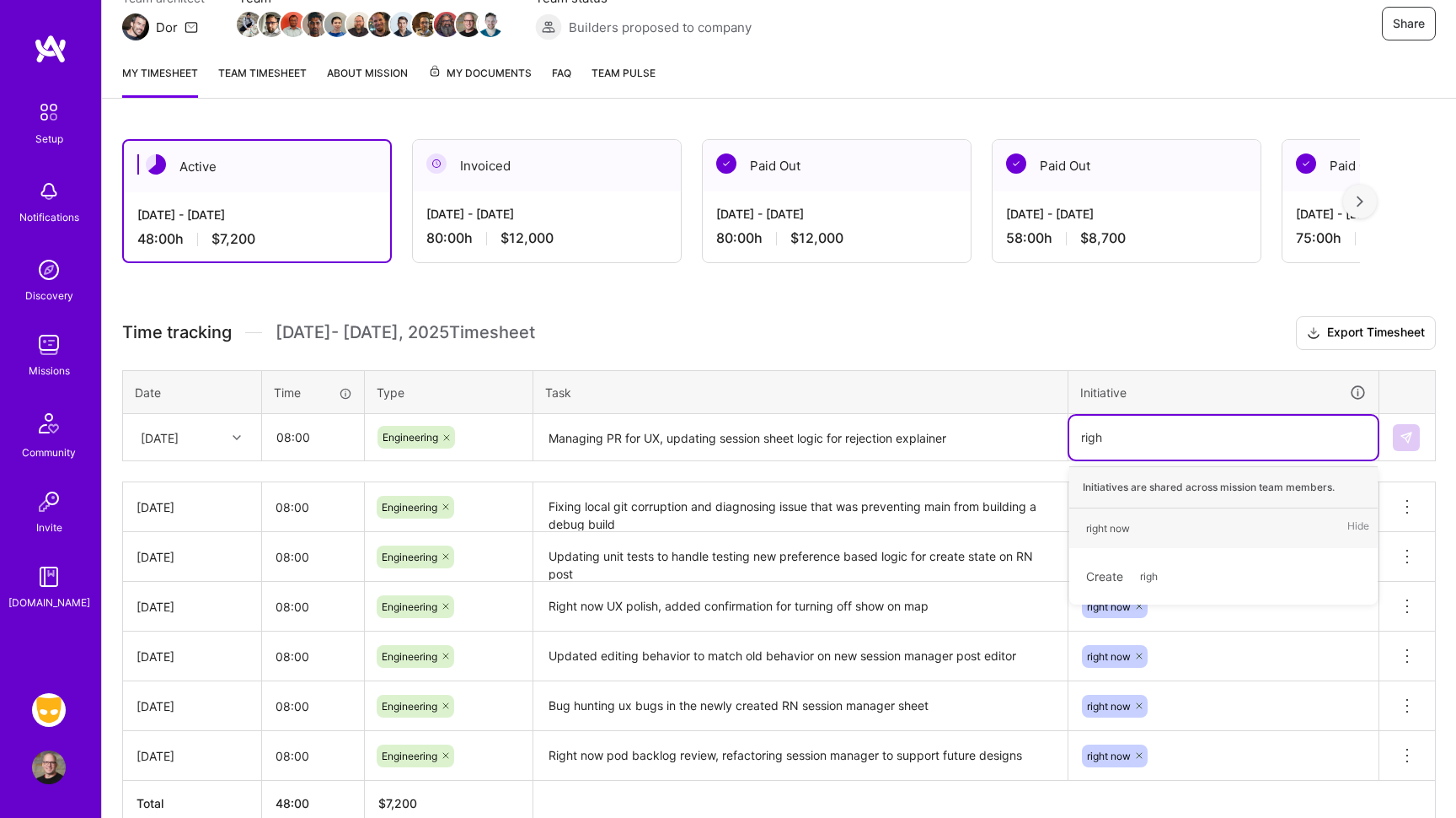
type input "right"
click at [1092, 527] on div "right now" at bounding box center [1108, 527] width 44 height 18
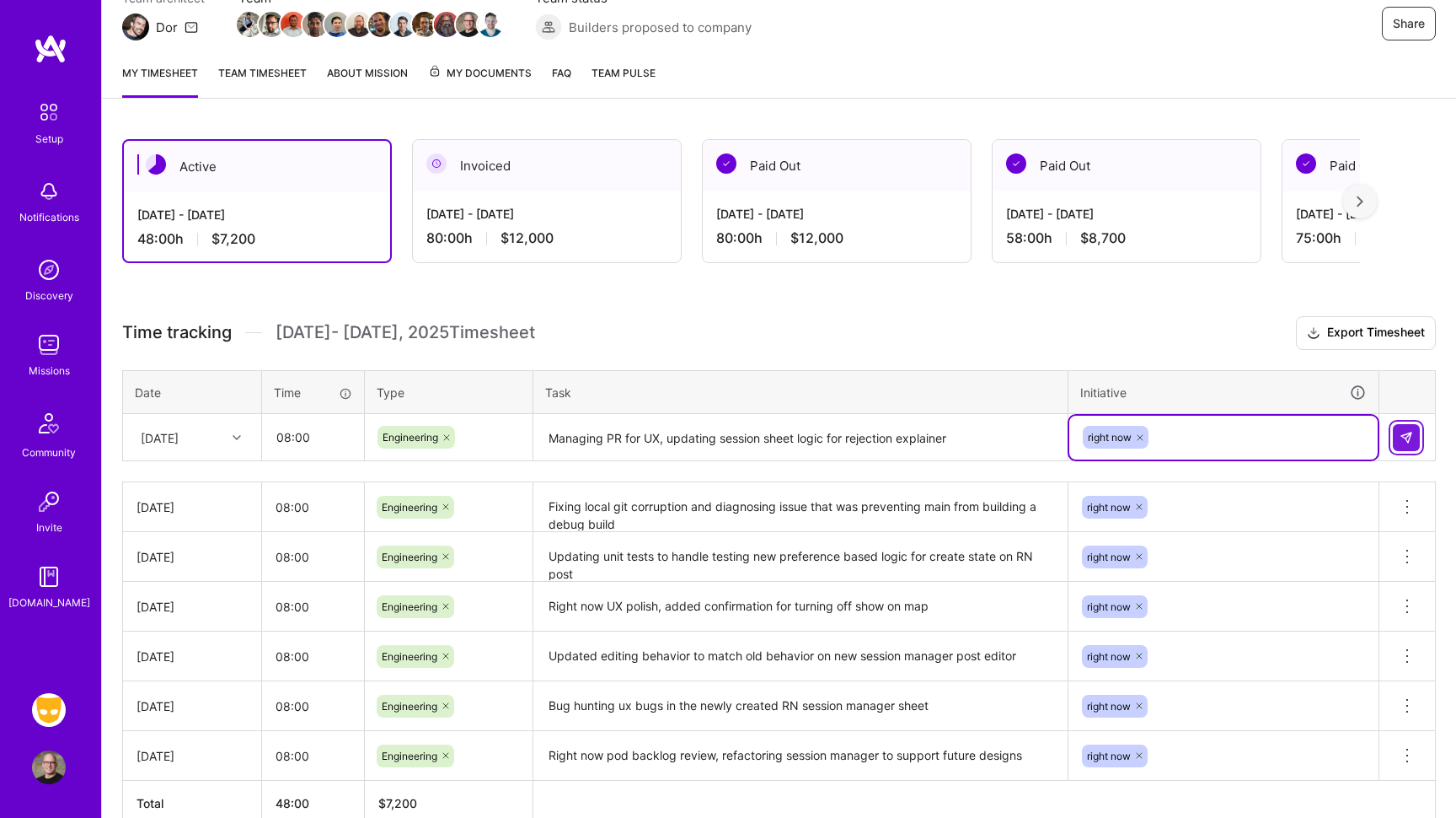
click at [1409, 432] on img at bounding box center [1407, 437] width 14 height 14
